Goal: Task Accomplishment & Management: Manage account settings

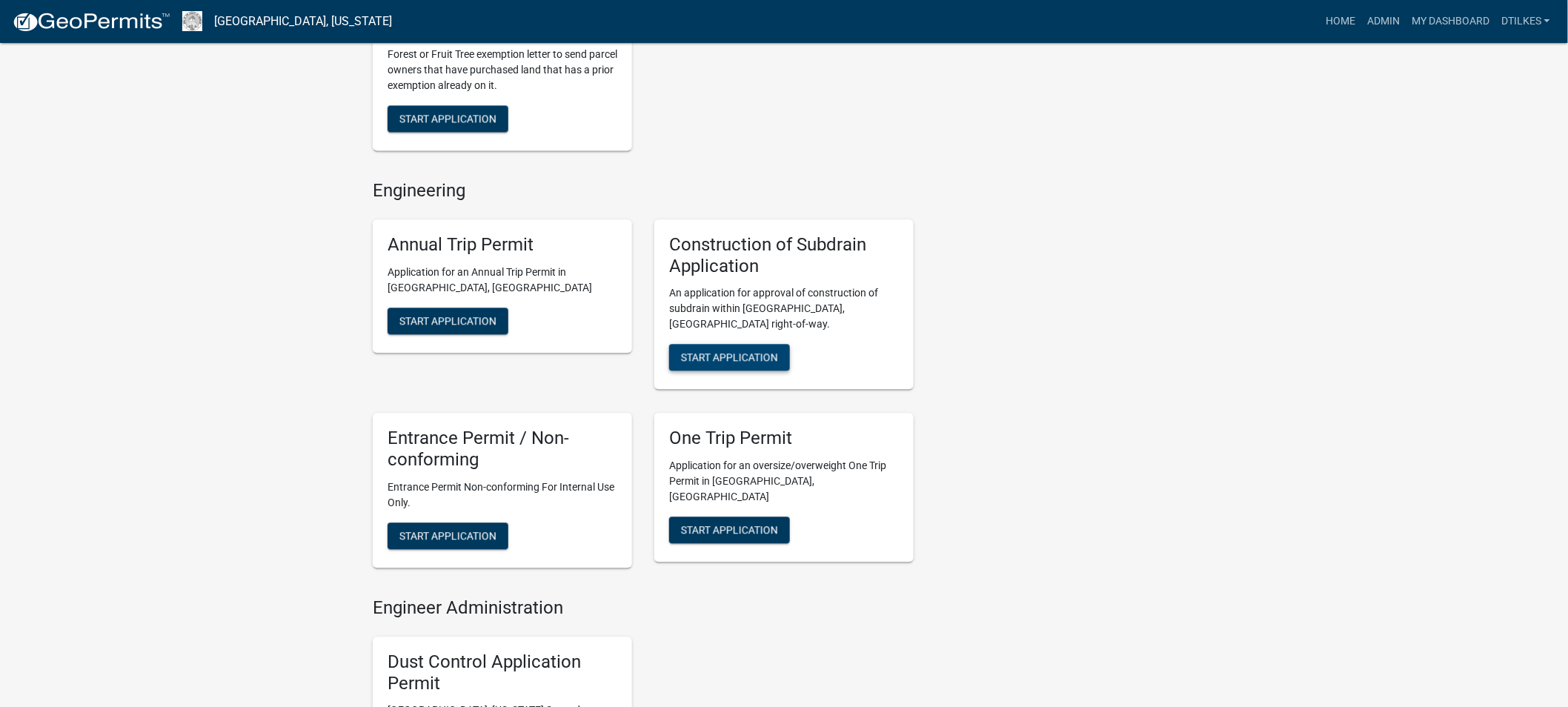
scroll to position [988, 0]
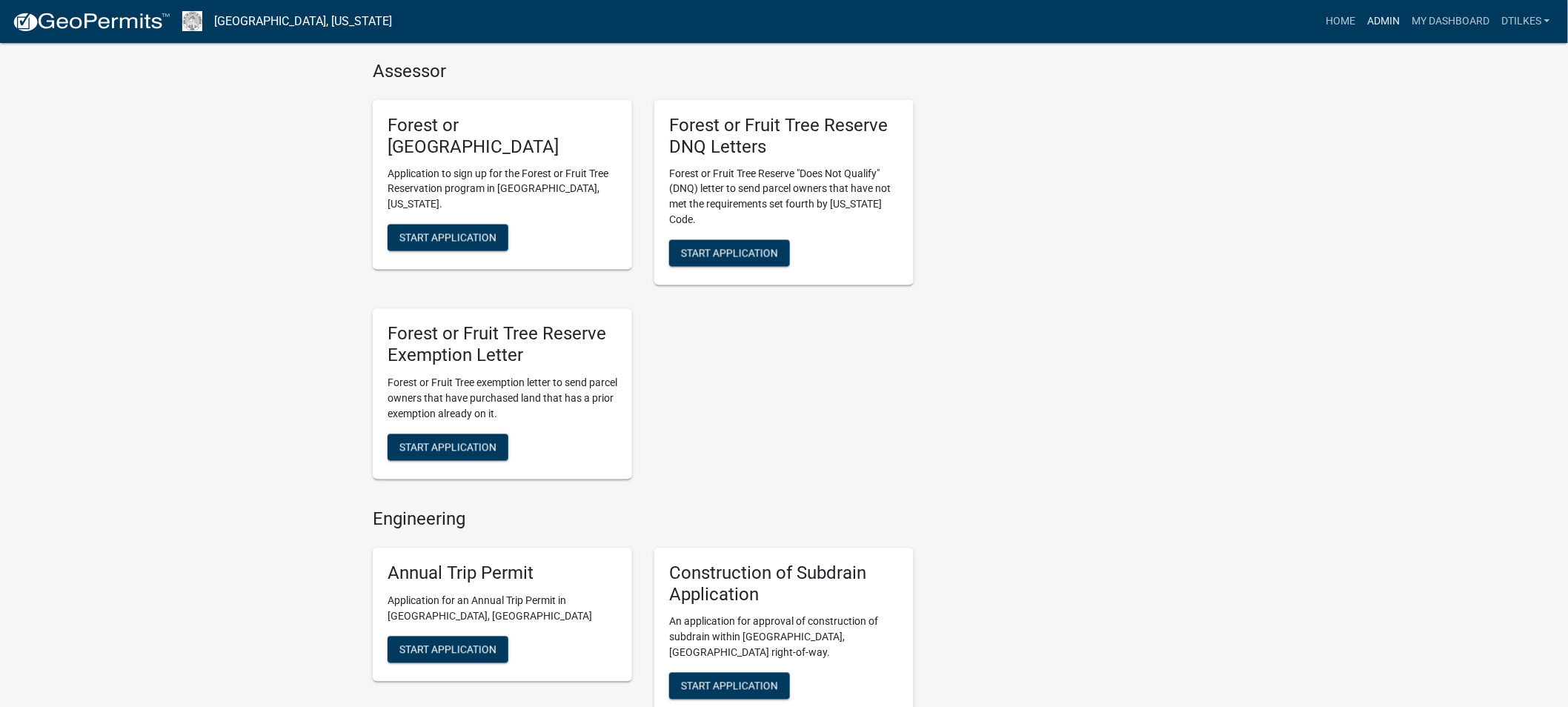
drag, startPoint x: 1382, startPoint y: 12, endPoint x: 1372, endPoint y: 17, distance: 11.2
click at [1382, 12] on link "Admin" at bounding box center [1383, 22] width 44 height 28
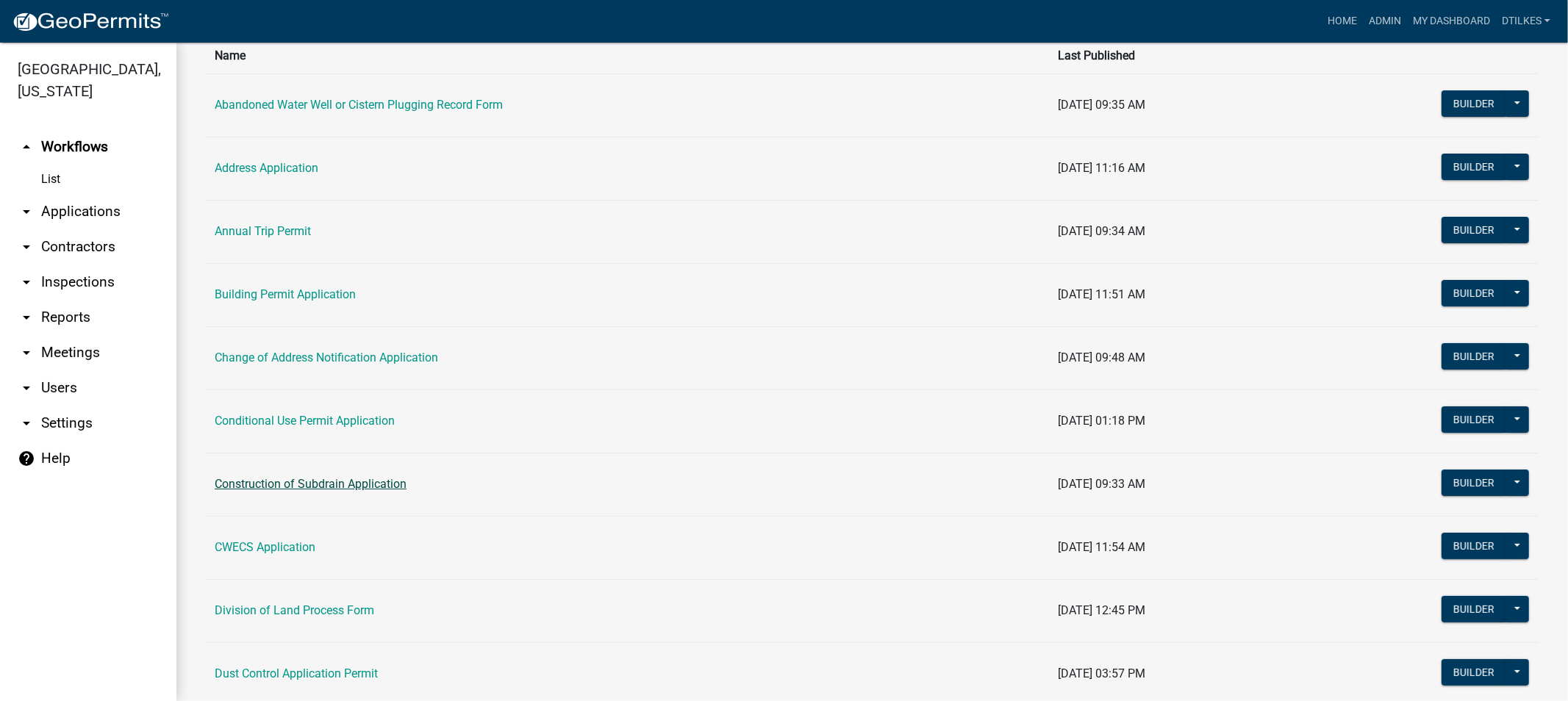
scroll to position [163, 0]
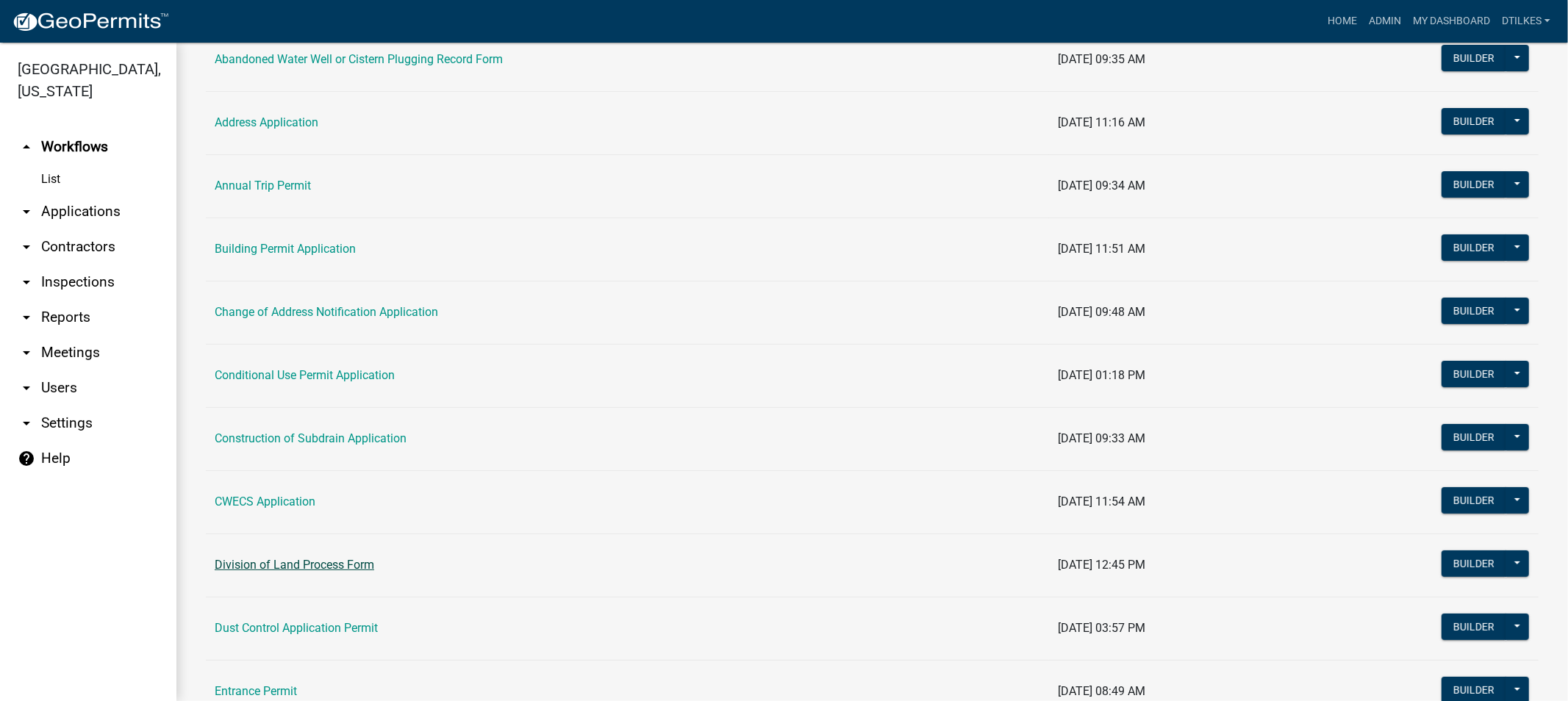
click at [285, 562] on link "Division of Land Process Form" at bounding box center [294, 565] width 160 height 14
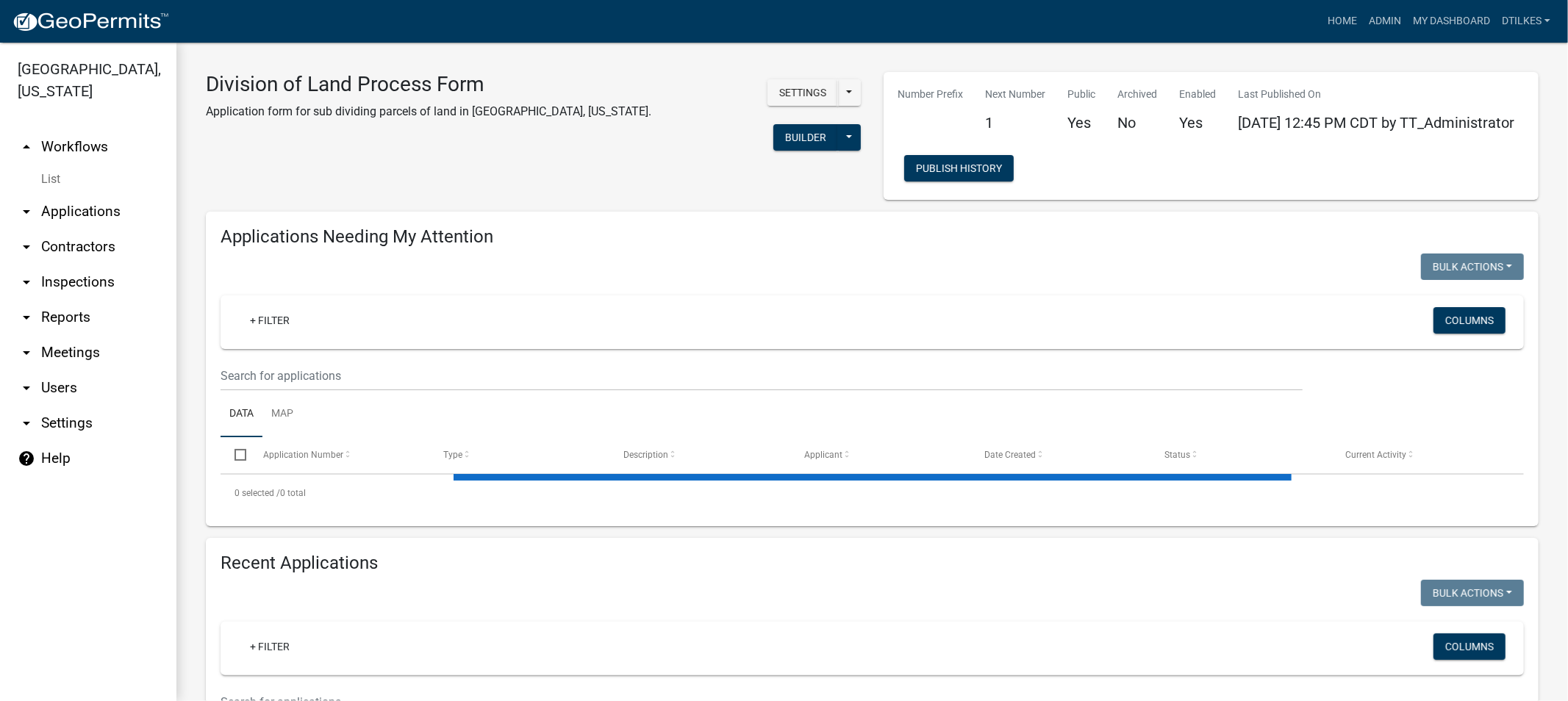
select select "2: 50"
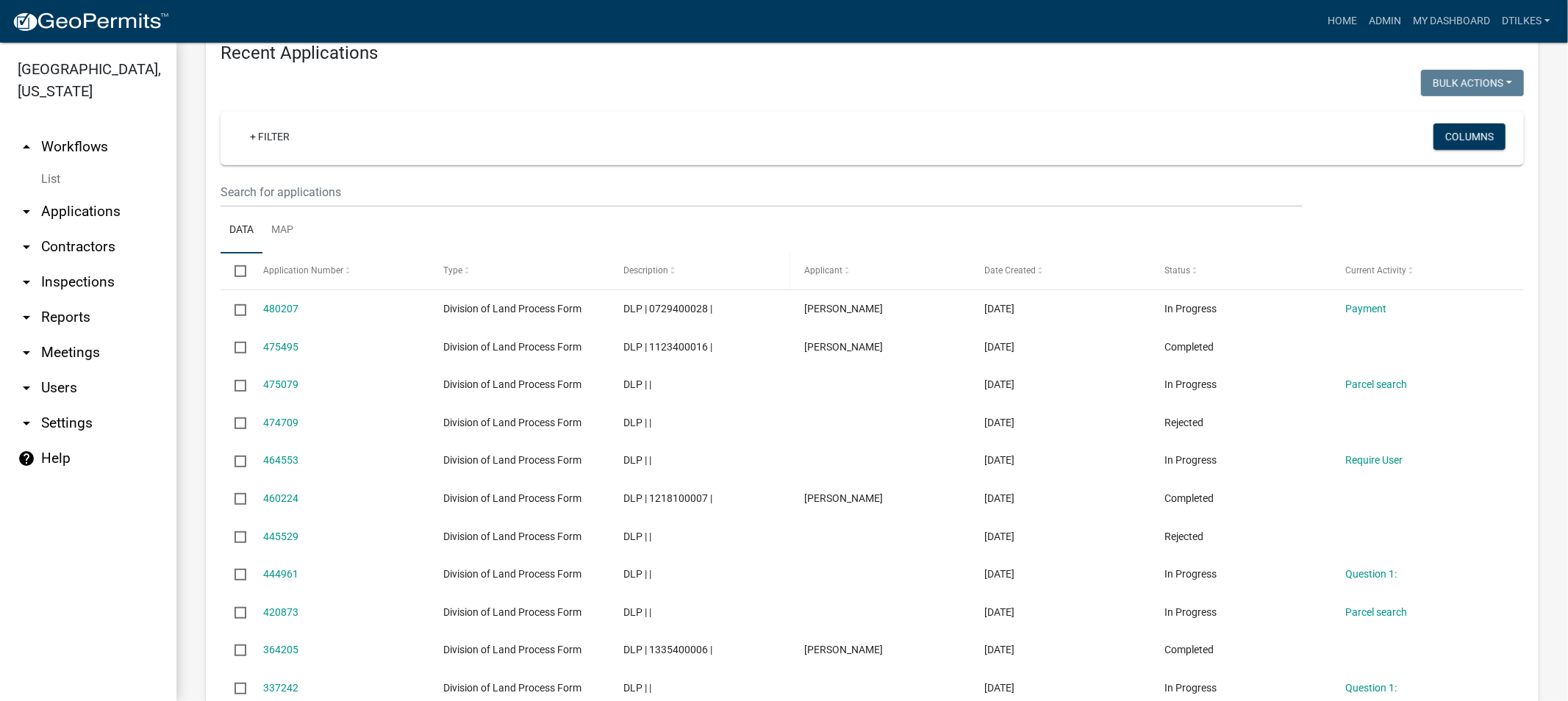
scroll to position [571, 0]
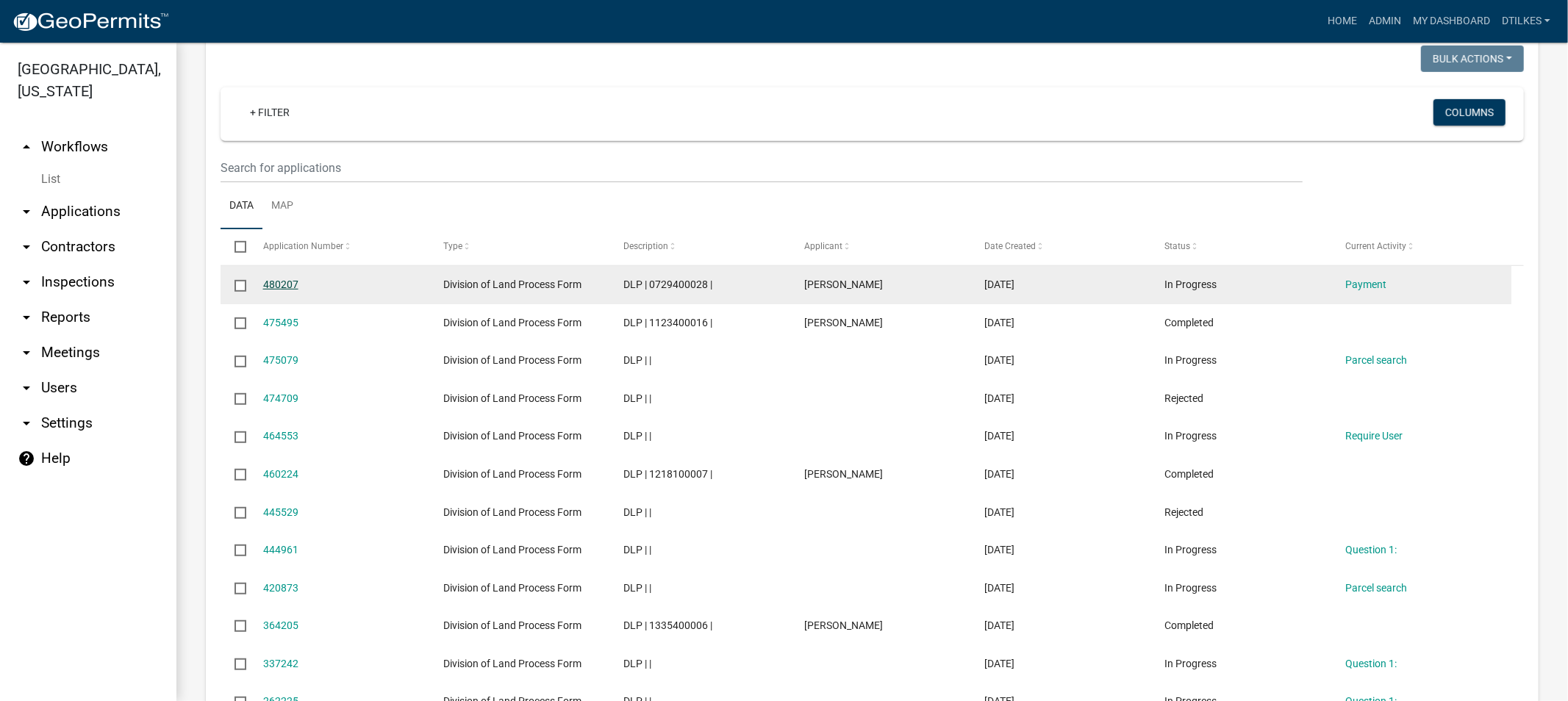
click at [276, 285] on link "480207" at bounding box center [280, 285] width 35 height 12
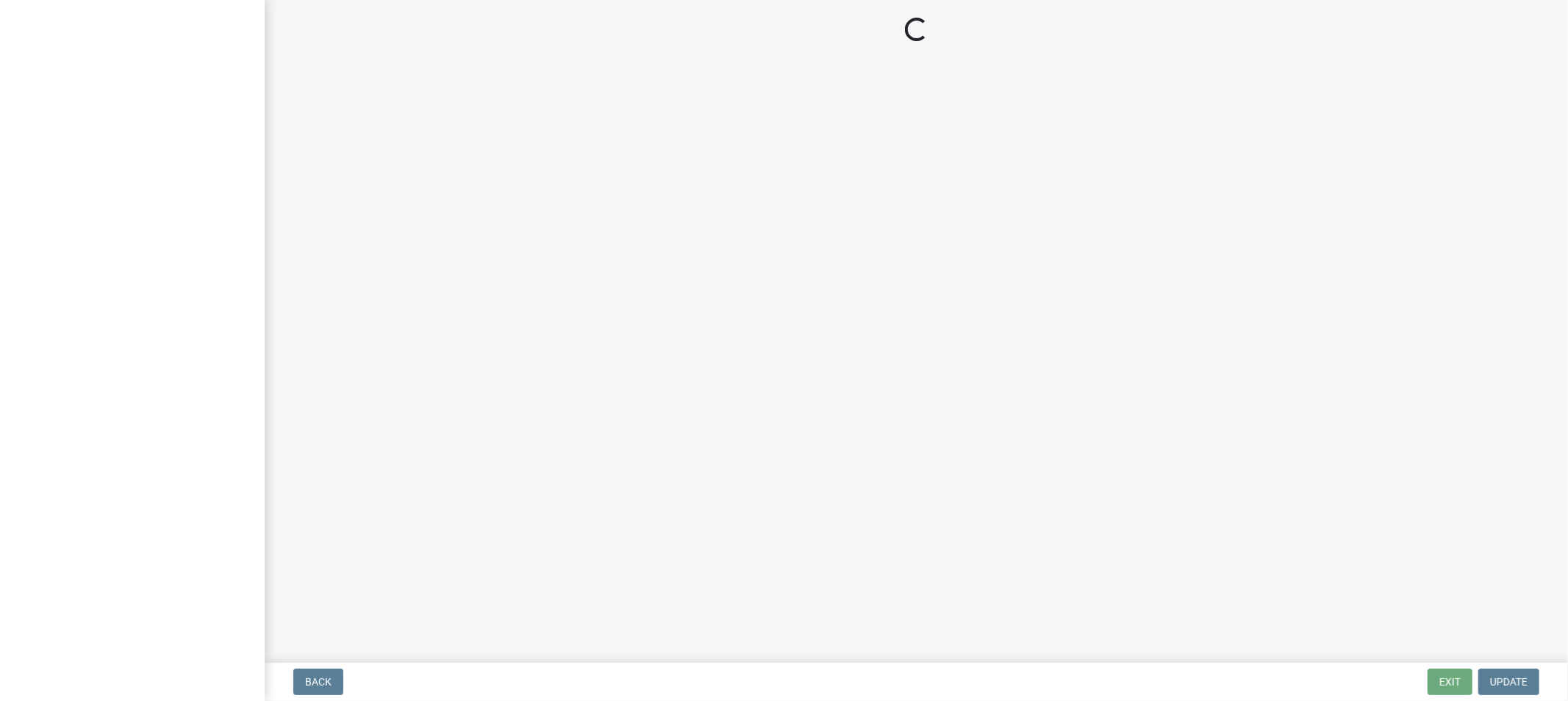
select select "3: 3"
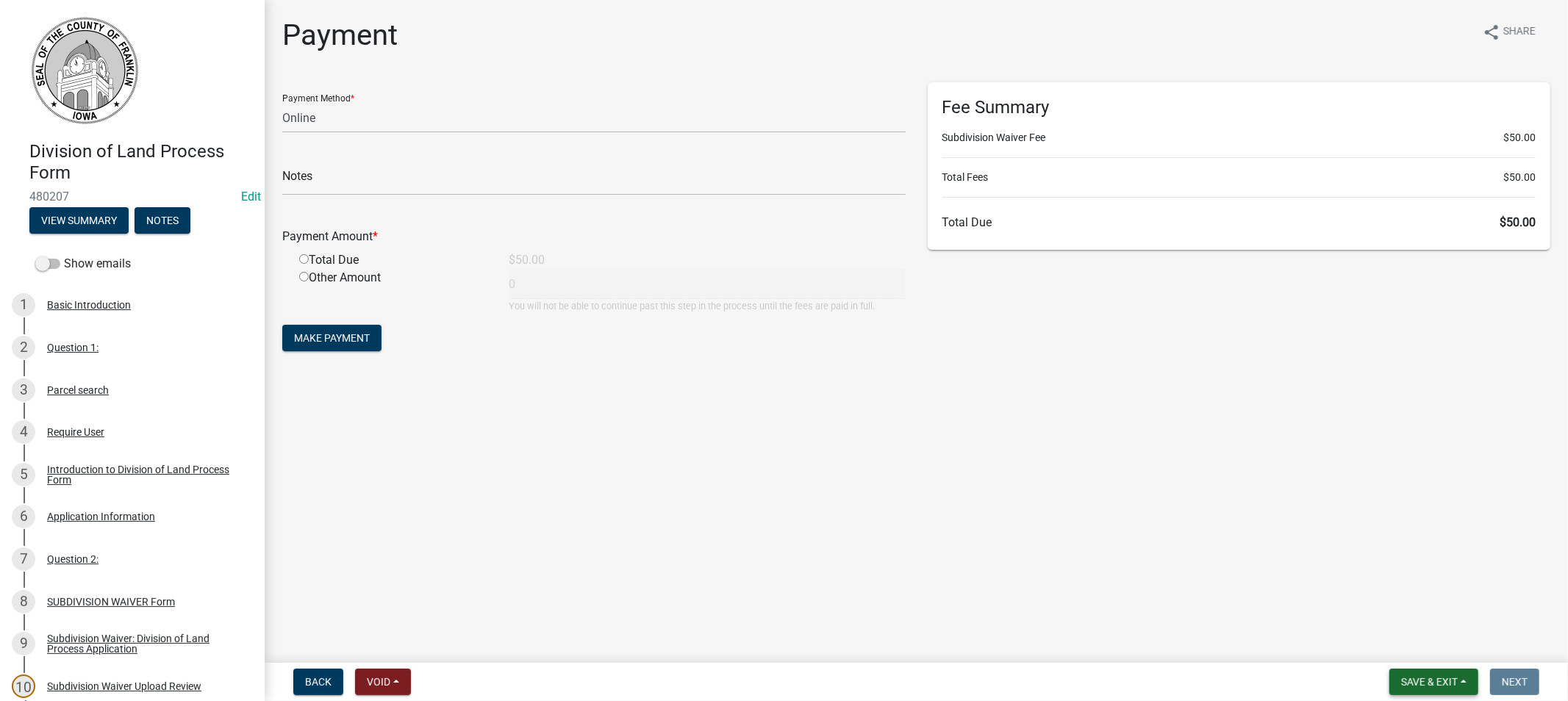
drag, startPoint x: 1421, startPoint y: 685, endPoint x: 1414, endPoint y: 685, distance: 7.0
click at [1420, 685] on span "Save & Exit" at bounding box center [1430, 682] width 57 height 12
click at [1388, 647] on button "Save & Exit" at bounding box center [1420, 643] width 117 height 35
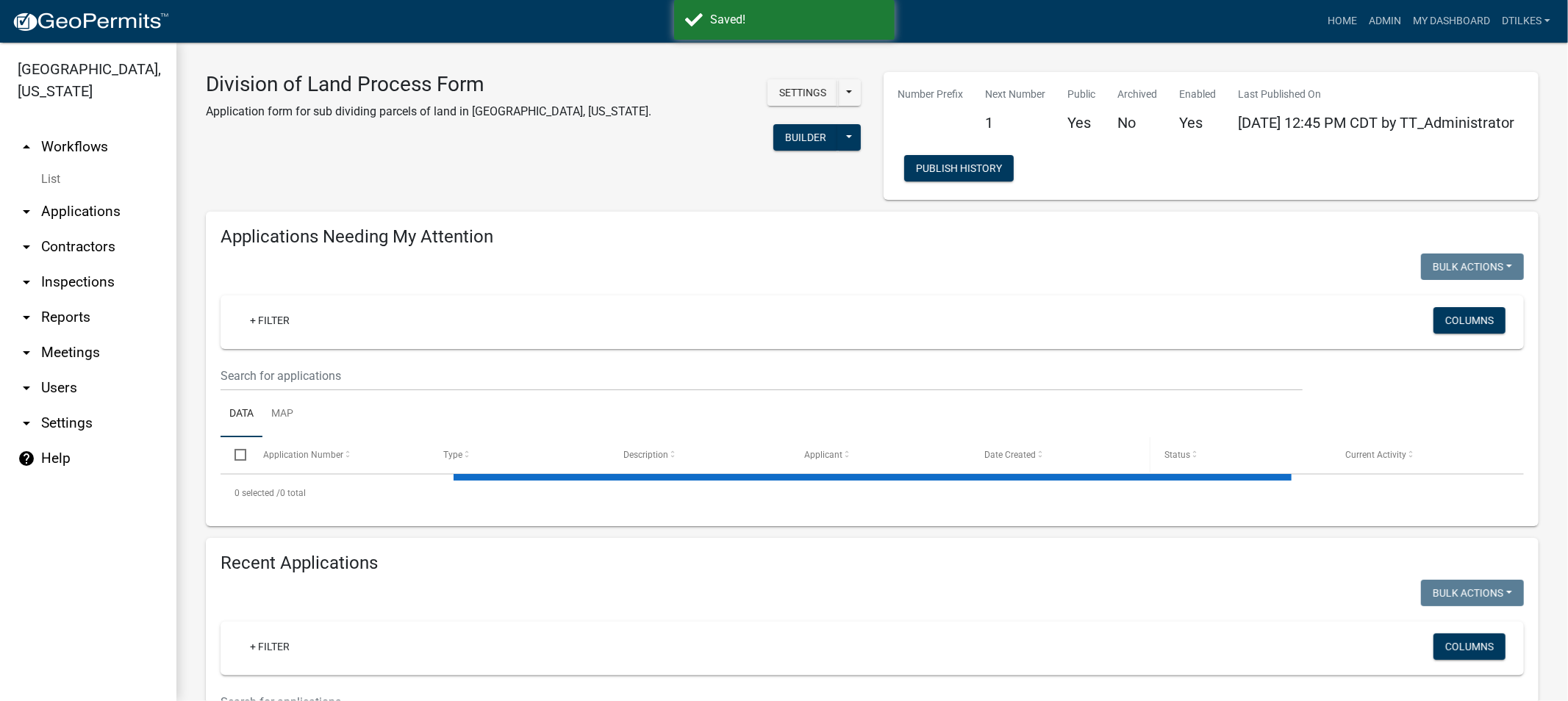
select select "2: 50"
